Goal: Information Seeking & Learning: Check status

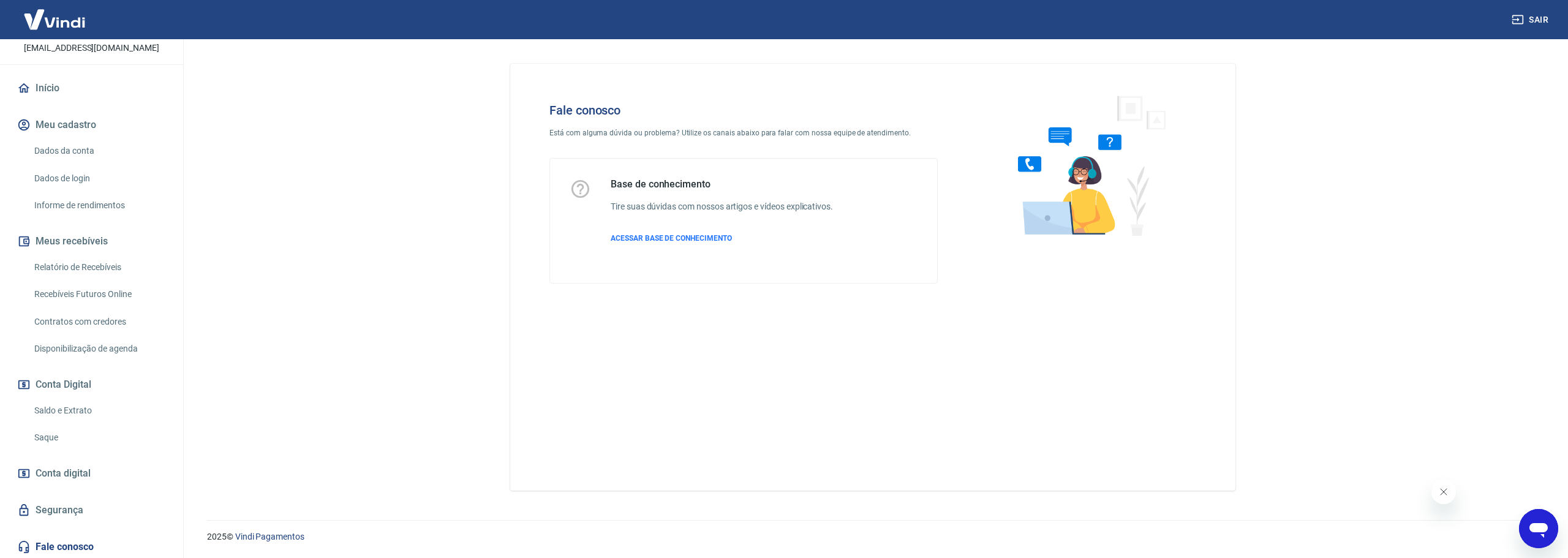
scroll to position [243, 0]
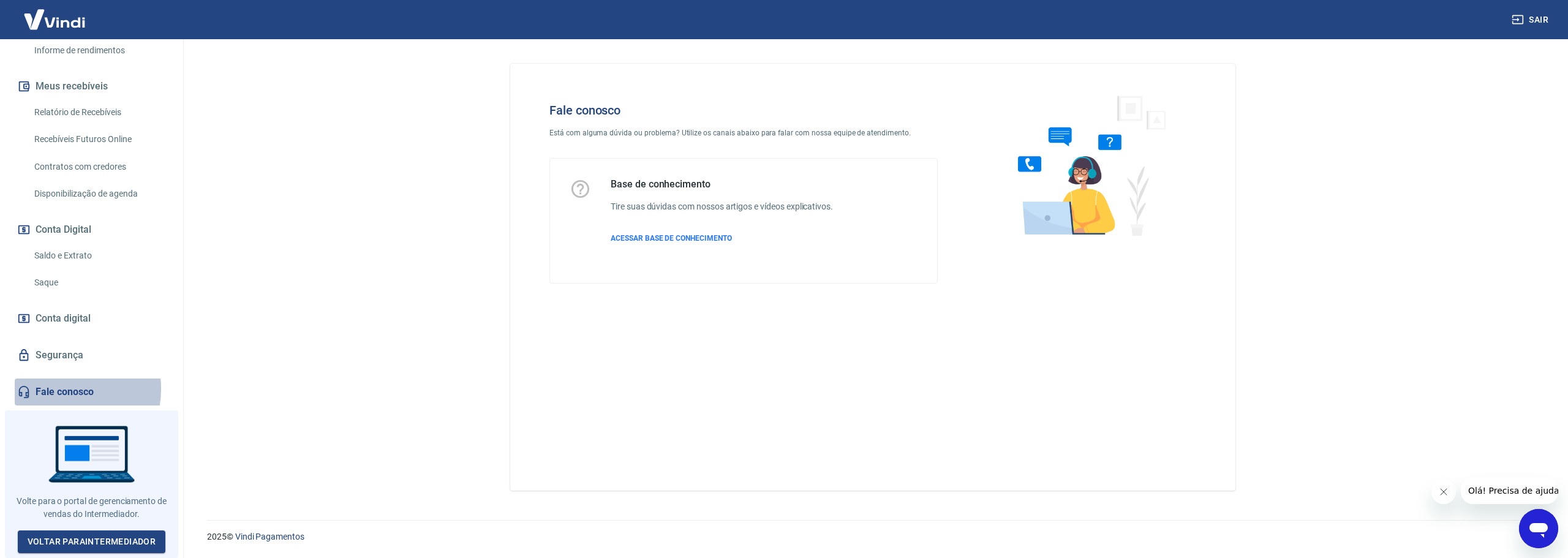
click at [58, 393] on link "Fale conosco" at bounding box center [91, 392] width 154 height 27
click at [650, 237] on span "ACESSAR BASE DE CONHECIMENTO" at bounding box center [672, 238] width 121 height 8
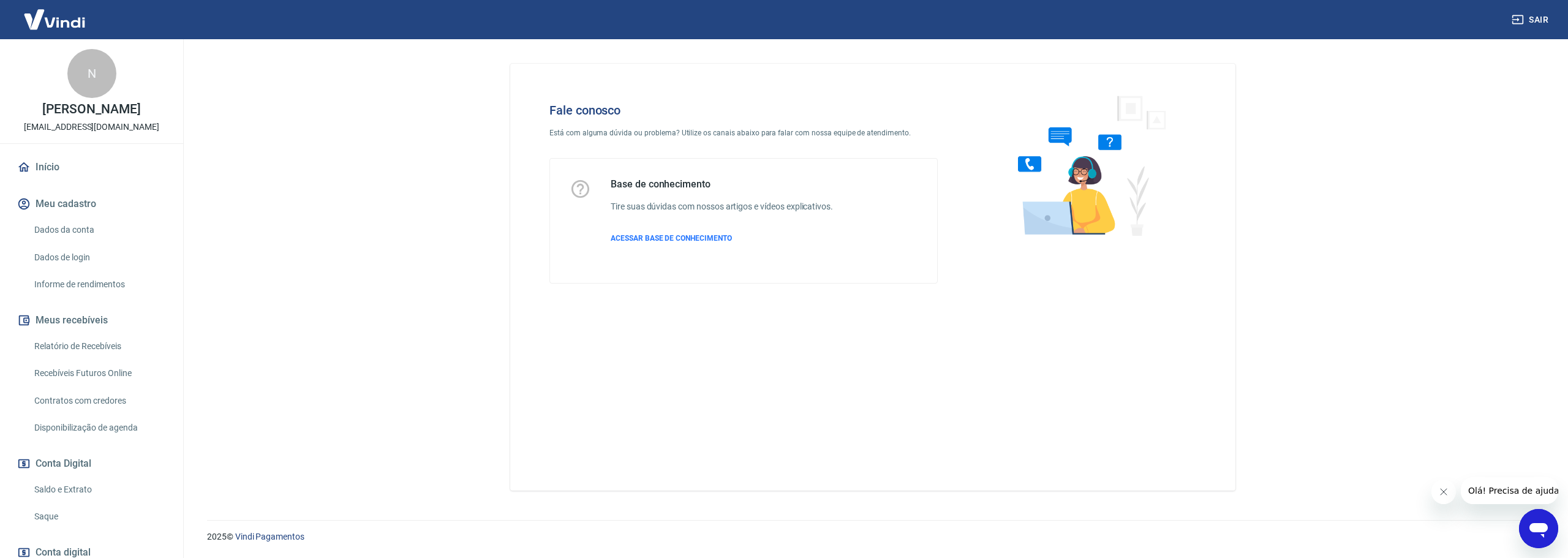
click at [92, 169] on link "Início" at bounding box center [91, 167] width 154 height 27
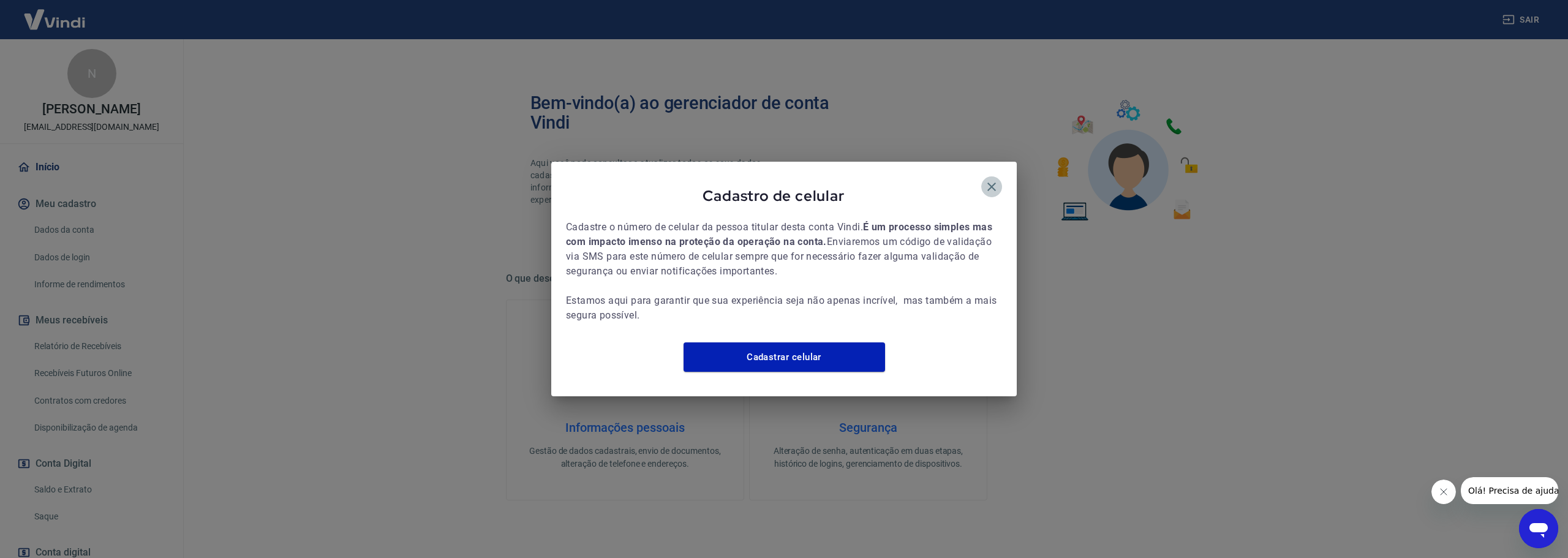
click at [993, 179] on icon "button" at bounding box center [992, 187] width 15 height 15
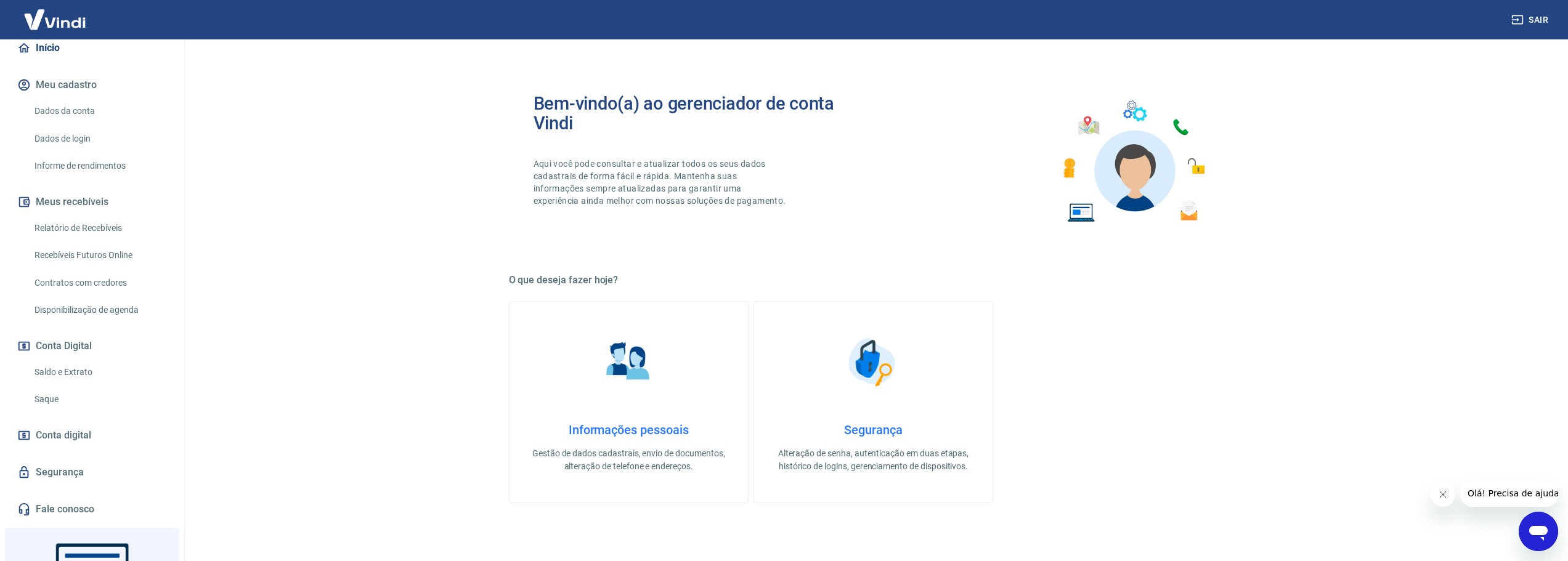
scroll to position [123, 0]
click at [135, 382] on link "Saldo e Extrato" at bounding box center [99, 369] width 140 height 25
